Goal: Task Accomplishment & Management: Complete application form

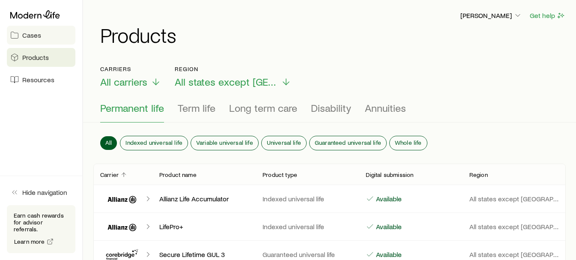
click at [28, 34] on span "Cases" at bounding box center [31, 35] width 19 height 9
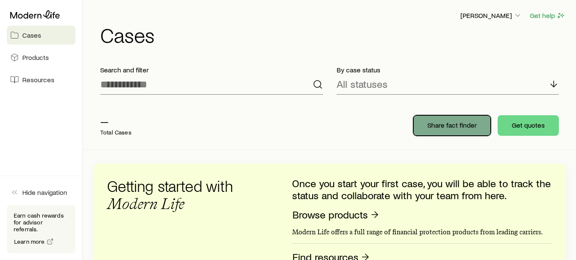
click at [449, 127] on p "Share fact finder" at bounding box center [452, 125] width 49 height 9
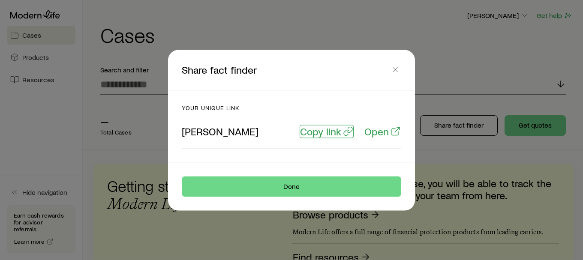
click at [327, 131] on p "Copy link" at bounding box center [320, 131] width 41 height 12
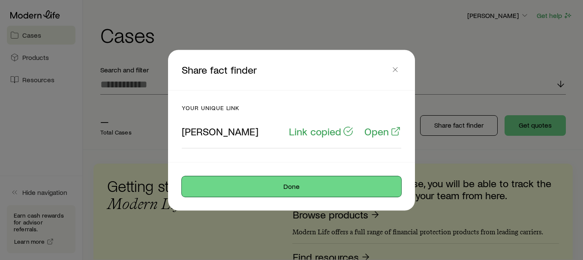
click at [304, 185] on button "Done" at bounding box center [291, 186] width 219 height 21
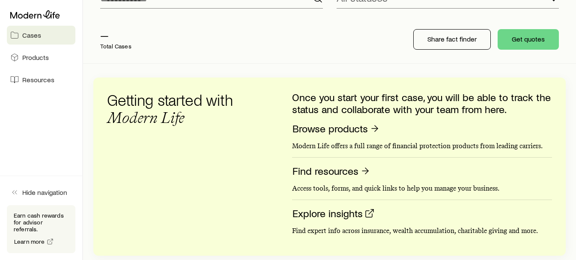
scroll to position [86, 0]
click at [536, 41] on button "Get quotes" at bounding box center [528, 40] width 61 height 21
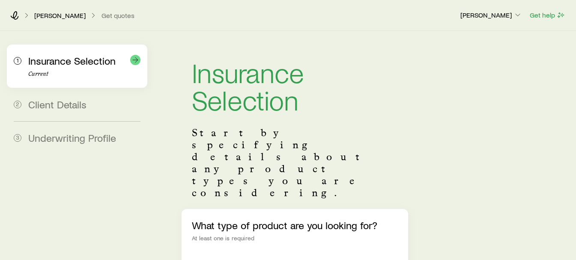
click at [136, 61] on icon at bounding box center [135, 60] width 9 height 9
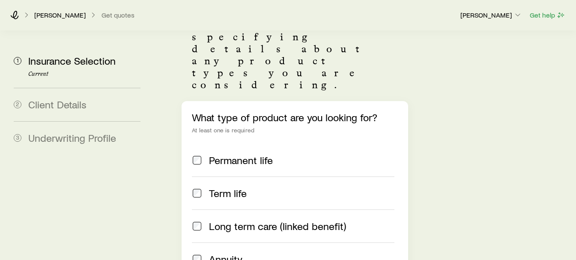
scroll to position [129, 0]
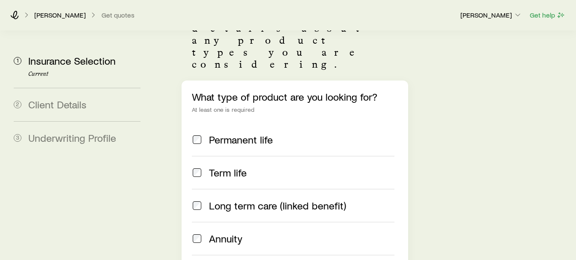
click at [236, 134] on span "Permanent life" at bounding box center [241, 140] width 64 height 12
click at [231, 167] on span "Term life" at bounding box center [228, 173] width 38 height 12
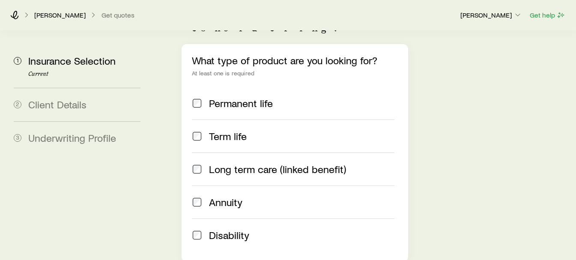
scroll to position [214, 0]
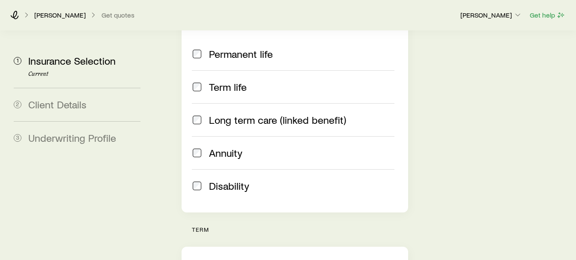
click at [222, 147] on span "Annuity" at bounding box center [225, 153] width 33 height 12
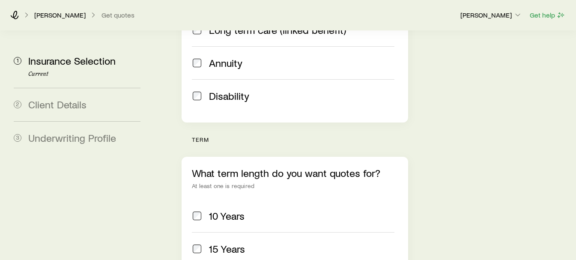
scroll to position [343, 0]
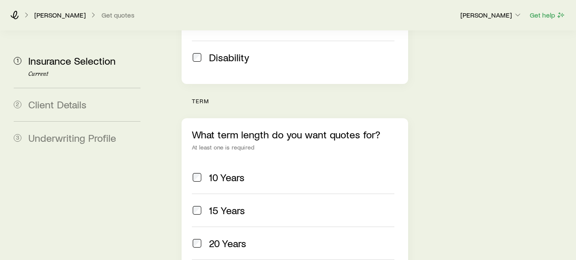
click at [222, 204] on span "15 Years" at bounding box center [227, 210] width 36 height 12
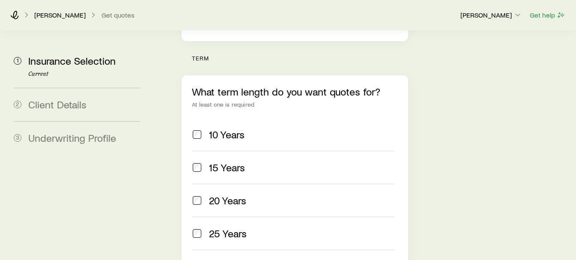
click at [221, 228] on span "25 Years" at bounding box center [228, 234] width 38 height 12
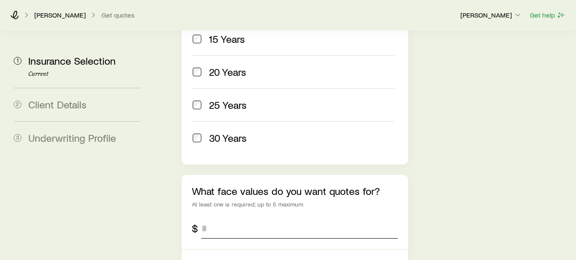
scroll to position [600, 0]
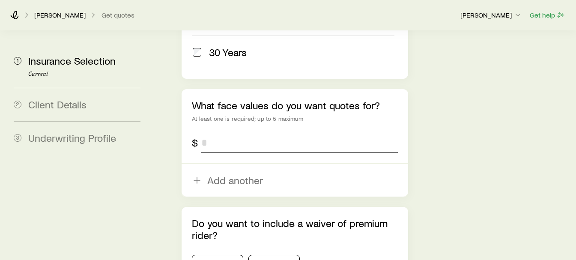
click at [217, 132] on input "tel" at bounding box center [299, 142] width 196 height 21
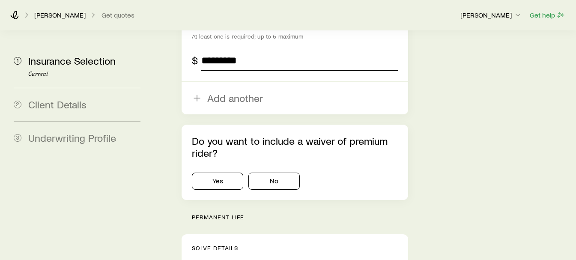
scroll to position [686, 0]
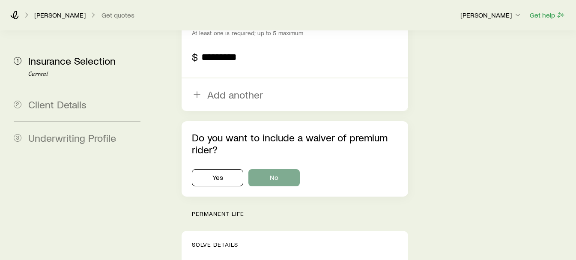
type input "*********"
click at [268, 169] on button "No" at bounding box center [274, 177] width 51 height 17
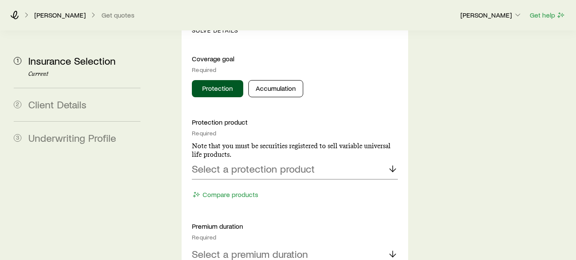
scroll to position [943, 0]
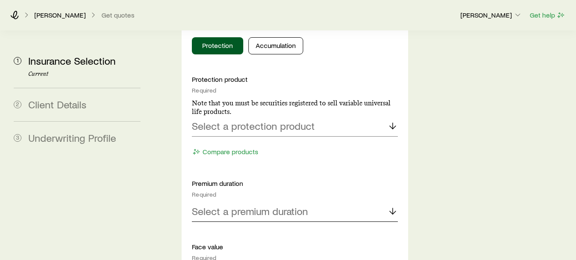
click at [230, 205] on p "Select a premium duration" at bounding box center [250, 211] width 116 height 12
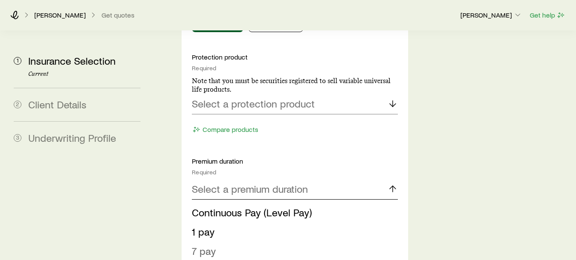
scroll to position [986, 0]
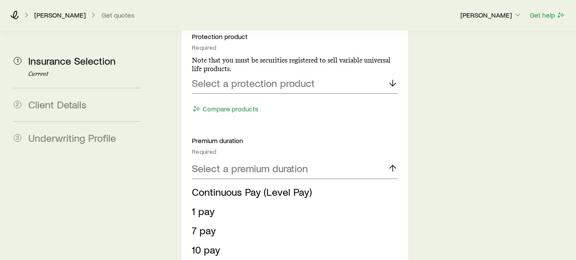
click at [168, 169] on div "Insurance Selection Start by specifying details about any product types you are…" at bounding box center [364, 66] width 412 height 2042
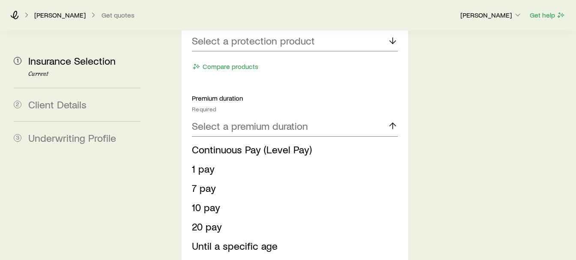
scroll to position [1028, 0]
click at [208, 239] on span "Until a specific age" at bounding box center [235, 245] width 86 height 12
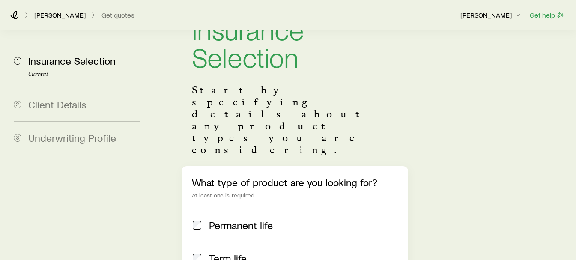
scroll to position [0, 0]
